Goal: Task Accomplishment & Management: Manage account settings

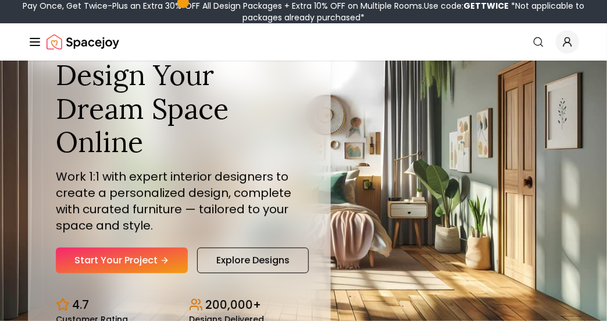
click at [566, 42] on circle "Global" at bounding box center [568, 40] width 5 height 5
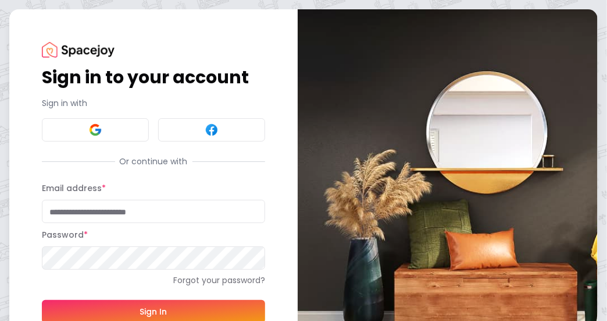
click at [181, 206] on input "Email address *" at bounding box center [153, 211] width 223 height 23
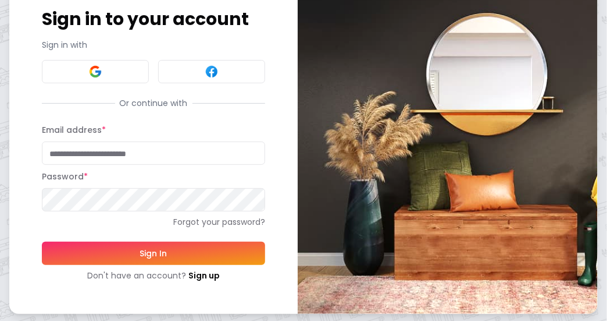
scroll to position [61, 0]
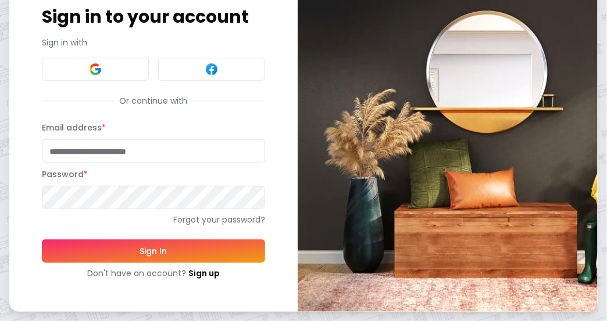
click at [150, 146] on input "Email address *" at bounding box center [153, 150] width 223 height 23
type input "**********"
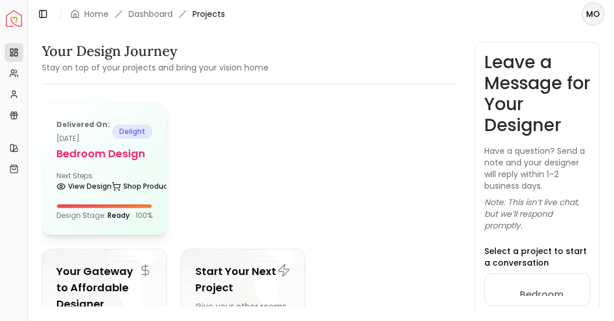
click at [147, 164] on div "Delivered on: Dec 21, 2024 delight Bedroom Design Next Steps: View Design Shop …" at bounding box center [104, 169] width 124 height 130
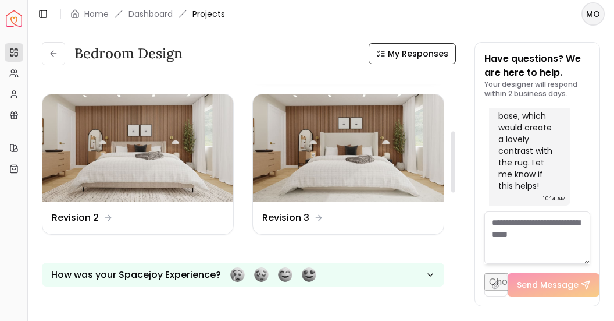
scroll to position [159, 0]
click at [292, 186] on img at bounding box center [348, 149] width 191 height 108
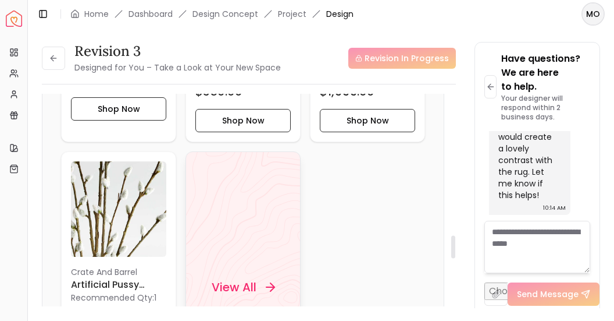
scroll to position [1340, 0]
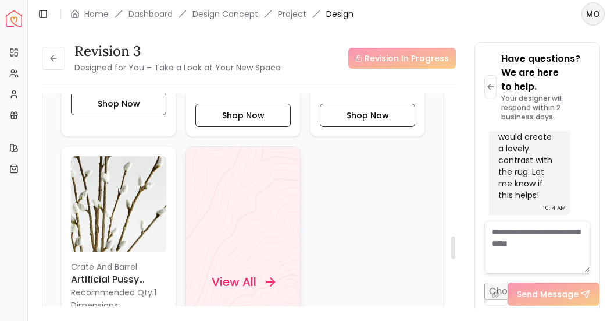
click at [270, 265] on div "View All" at bounding box center [243, 281] width 91 height 35
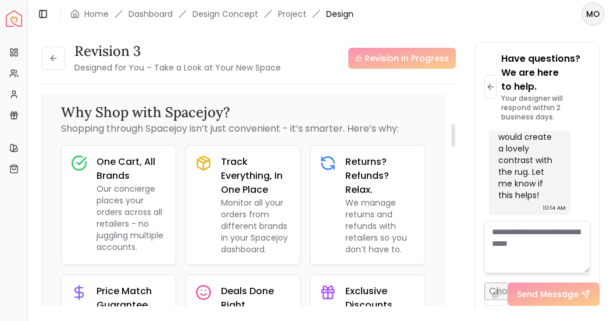
scroll to position [0, 0]
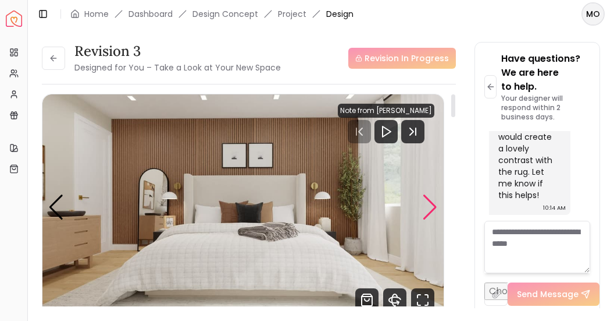
click at [432, 207] on div "Next slide" at bounding box center [430, 207] width 16 height 26
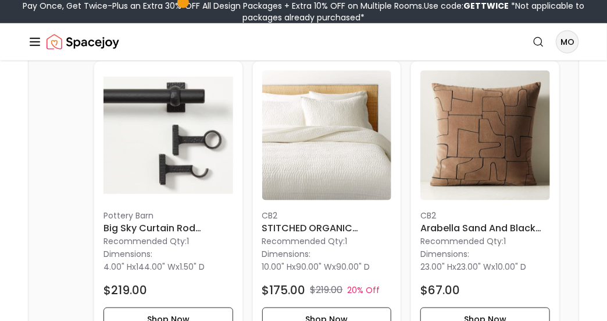
scroll to position [375, 0]
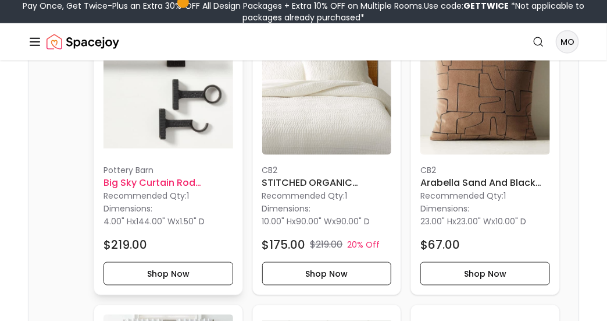
click at [182, 182] on h6 "Big Sky Curtain Rod 108"-144"" at bounding box center [169, 183] width 130 height 14
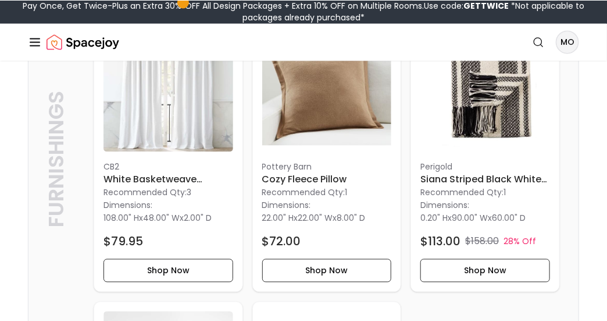
scroll to position [666, 0]
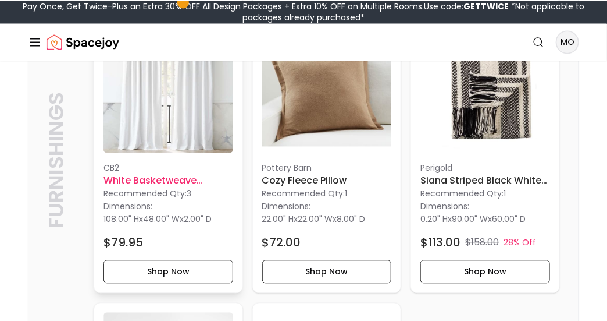
click at [175, 177] on h6 "White Basketweave Blackout Window Curtain Panel 48"x108"" at bounding box center [169, 180] width 130 height 14
